Goal: Information Seeking & Learning: Learn about a topic

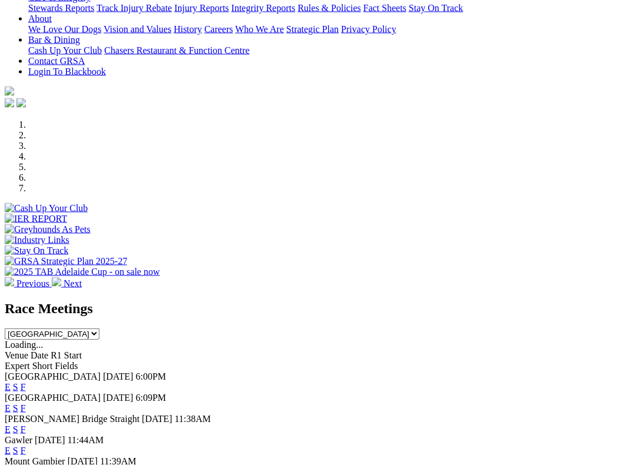
scroll to position [254, 0]
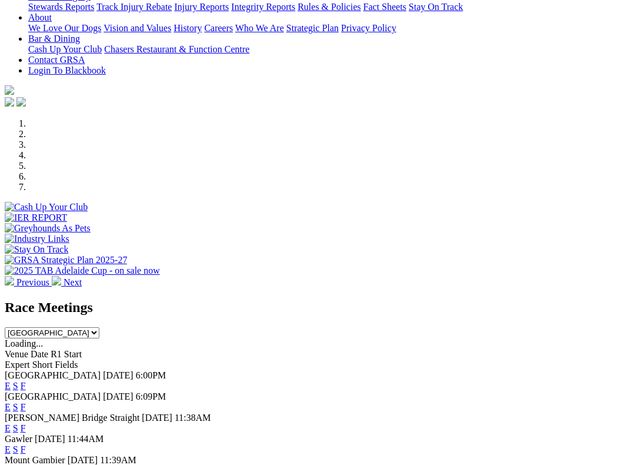
click at [26, 398] on link "F" at bounding box center [23, 449] width 5 height 10
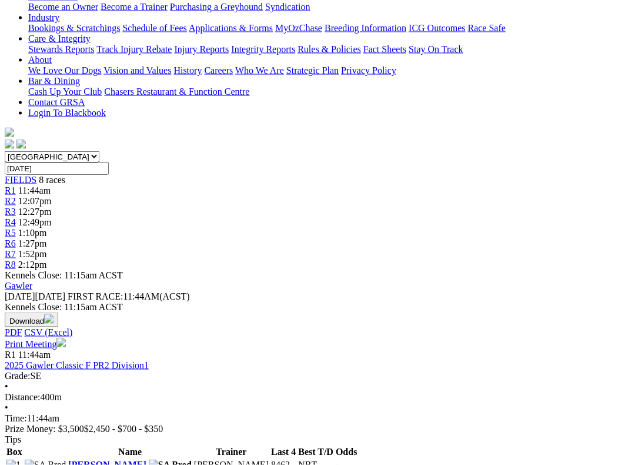
scroll to position [233, 0]
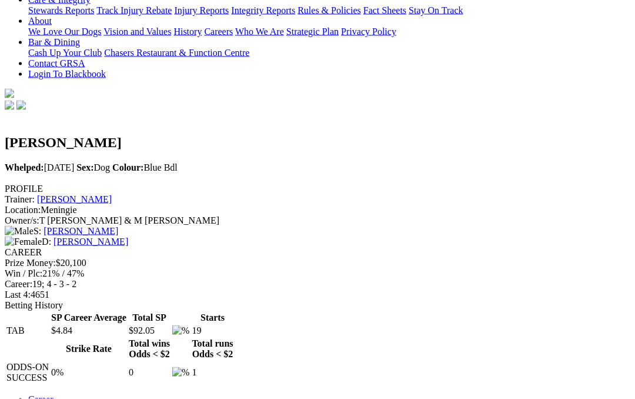
scroll to position [253, 0]
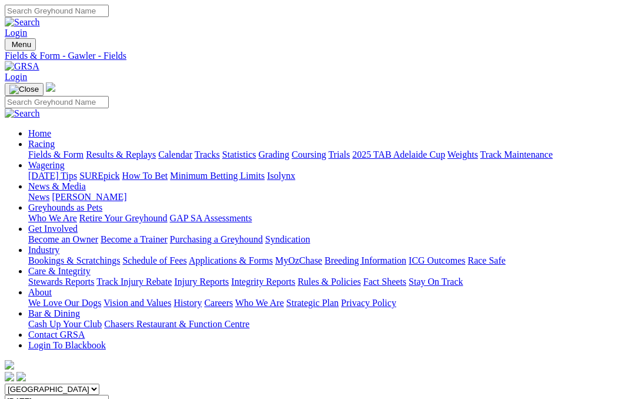
click at [49, 149] on link "Fields & Form" at bounding box center [55, 154] width 55 height 10
click at [91, 266] on link "Care & Integrity" at bounding box center [59, 271] width 62 height 10
click at [295, 277] on link "Integrity Reports" at bounding box center [263, 282] width 64 height 10
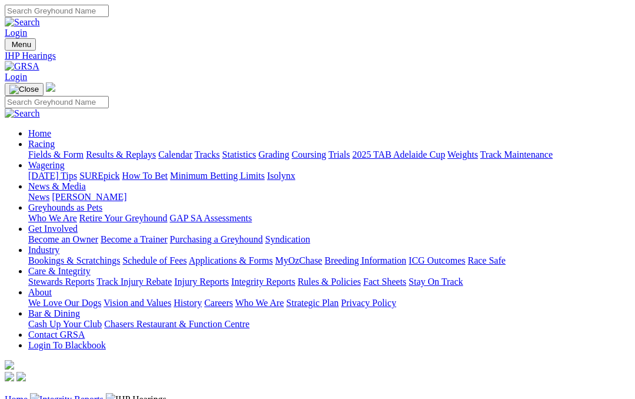
click at [24, 394] on link "Home" at bounding box center [16, 399] width 23 height 10
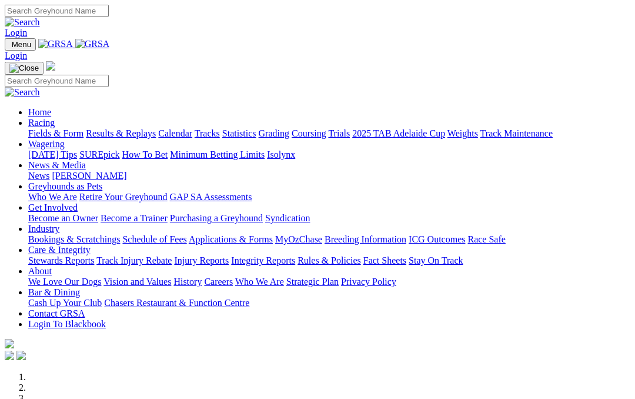
click at [295, 255] on link "Integrity Reports" at bounding box center [263, 260] width 64 height 10
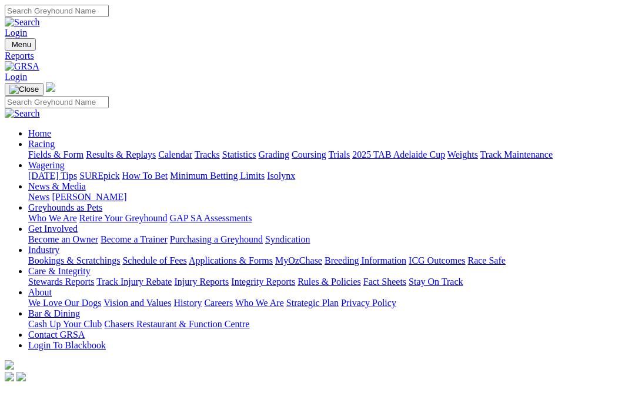
click at [55, 139] on link "Racing" at bounding box center [41, 144] width 26 height 10
click at [327, 149] on link "Coursing" at bounding box center [309, 154] width 35 height 10
